Goal: Task Accomplishment & Management: Manage account settings

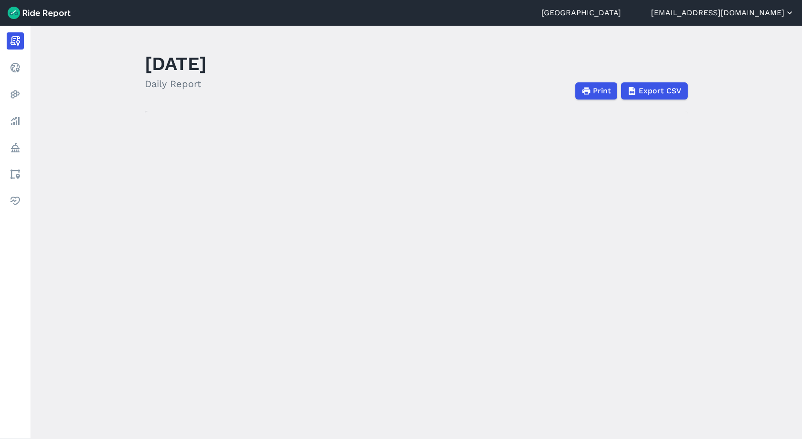
click at [744, 14] on button "[EMAIL_ADDRESS][DOMAIN_NAME]" at bounding box center [722, 12] width 143 height 11
click at [714, 39] on link "Settings" at bounding box center [736, 35] width 103 height 15
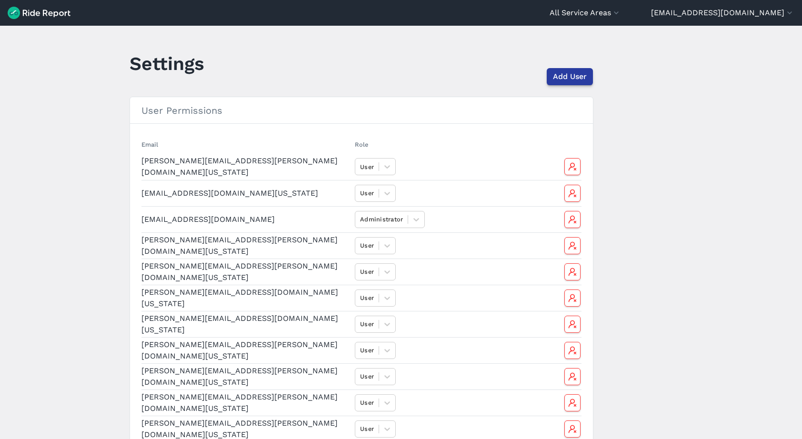
click at [581, 75] on span "Add User" at bounding box center [570, 76] width 34 height 11
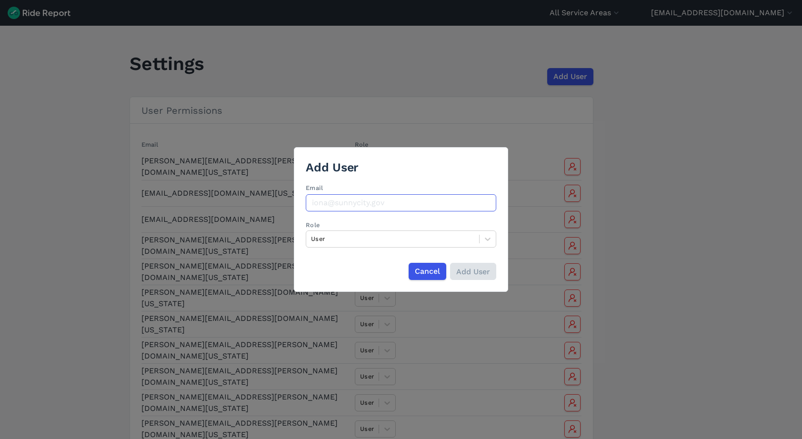
click at [364, 204] on input "Email" at bounding box center [401, 202] width 190 height 17
paste input "<?xml version="1.0" encoding="UTF-8"?> <svg id="Markings" xmlns="[URL][DOMAIN_N…"
type input "<?xml version="1.0" encoding="UTF-8"?> <svg id="Markings" xmlns="[URL][DOMAIN_N…"
click at [377, 203] on input "Email" at bounding box center [401, 202] width 190 height 17
paste input "[PERSON_NAME][EMAIL_ADDRESS][DOMAIN_NAME][US_STATE]"
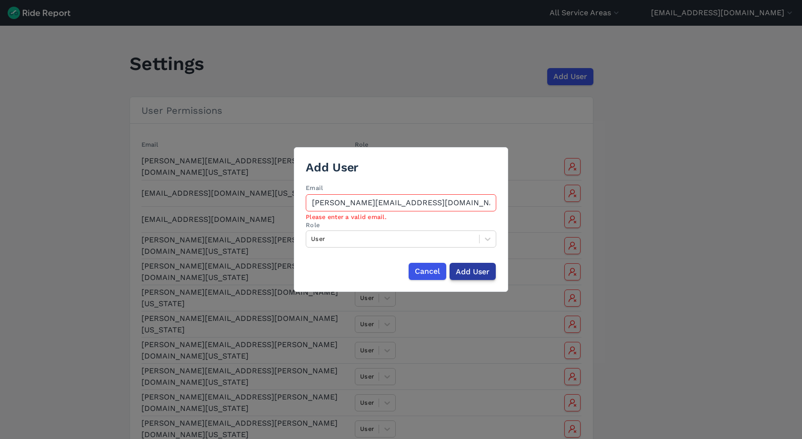
type input "[PERSON_NAME][EMAIL_ADDRESS][DOMAIN_NAME][US_STATE]"
click at [479, 272] on input "Add User" at bounding box center [472, 271] width 46 height 17
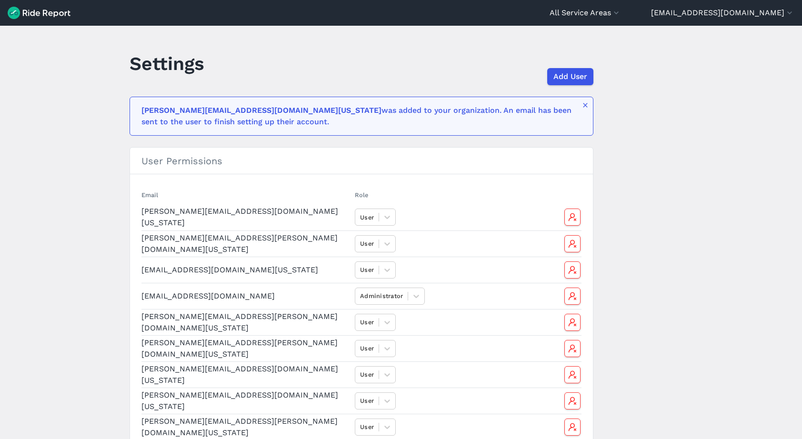
scroll to position [217, 0]
